Goal: Use online tool/utility

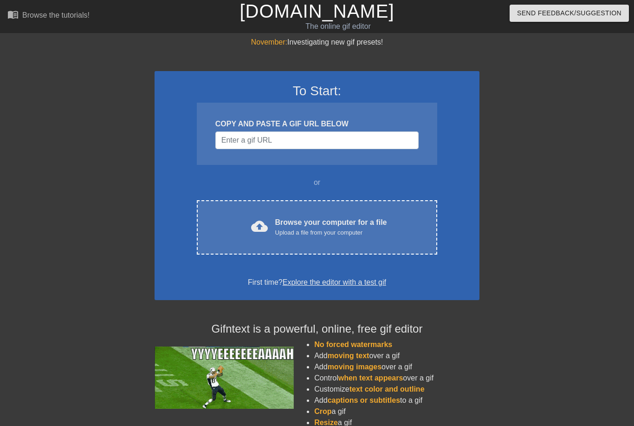
click at [257, 220] on span "cloud_upload" at bounding box center [259, 226] width 17 height 17
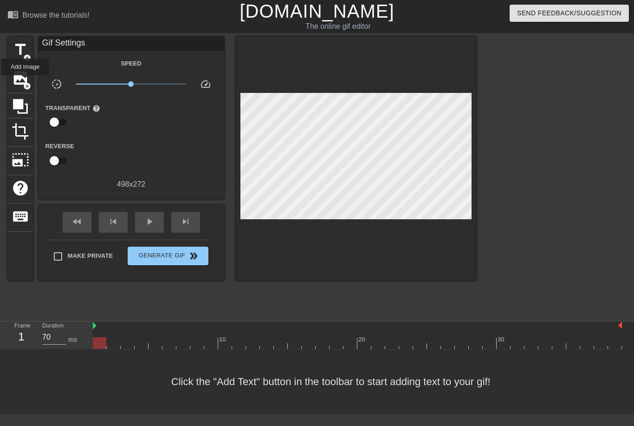
click at [26, 82] on span "add_circle" at bounding box center [27, 86] width 8 height 8
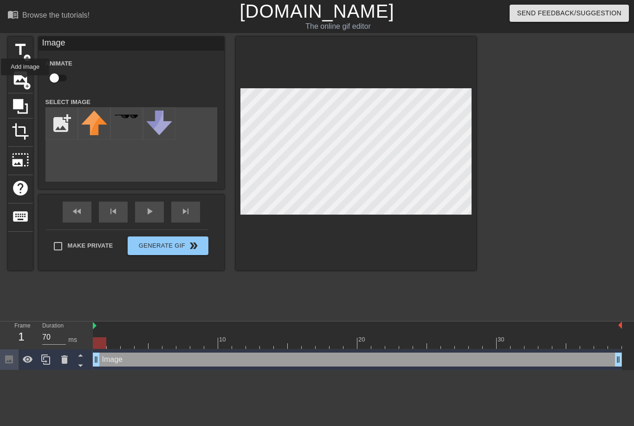
click at [64, 124] on input "file" at bounding box center [62, 124] width 32 height 32
type input "C:\fakepath\Untitled276_20250916201845.png"
click at [98, 121] on img at bounding box center [94, 118] width 26 height 14
click at [603, 254] on div at bounding box center [557, 176] width 139 height 279
click at [582, 208] on div at bounding box center [557, 176] width 139 height 279
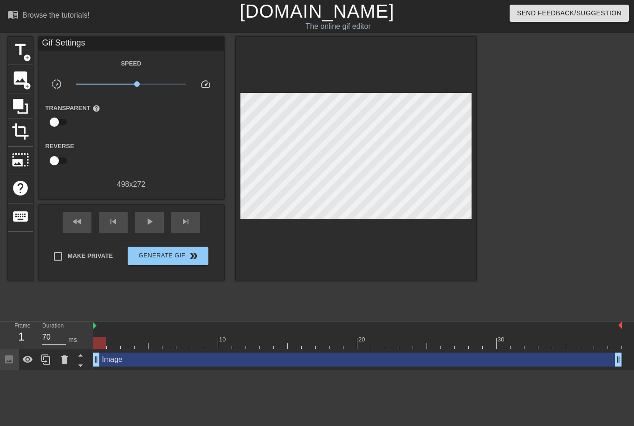
click at [73, 256] on span "Make Private" at bounding box center [91, 255] width 46 height 9
click at [68, 256] on input "Make Private" at bounding box center [58, 257] width 20 height 20
checkbox input "true"
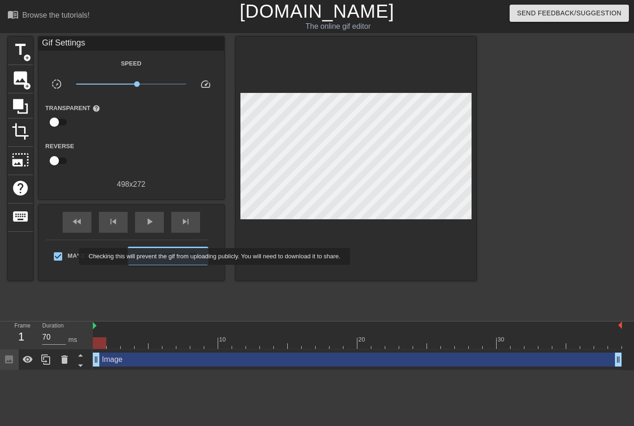
click at [146, 260] on span "Generate Gif double_arrow" at bounding box center [167, 255] width 73 height 11
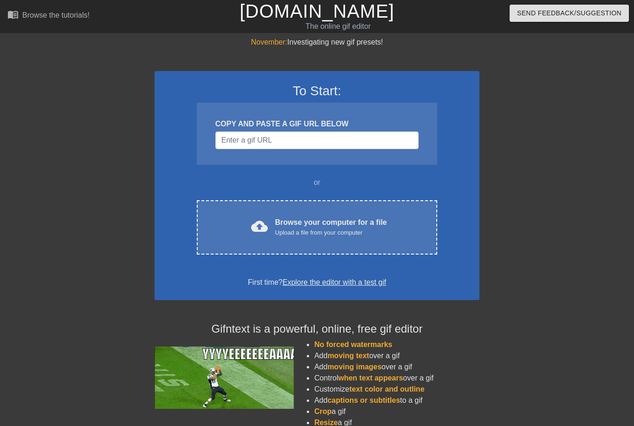
scroll to position [50, 0]
